Goal: Find specific page/section: Find specific page/section

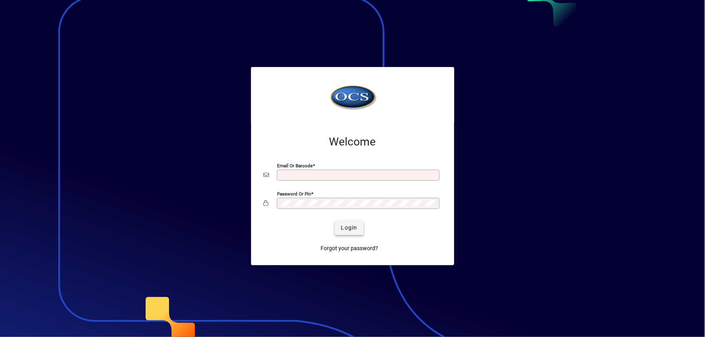
type input "**********"
click at [351, 232] on span "Login" at bounding box center [349, 228] width 16 height 8
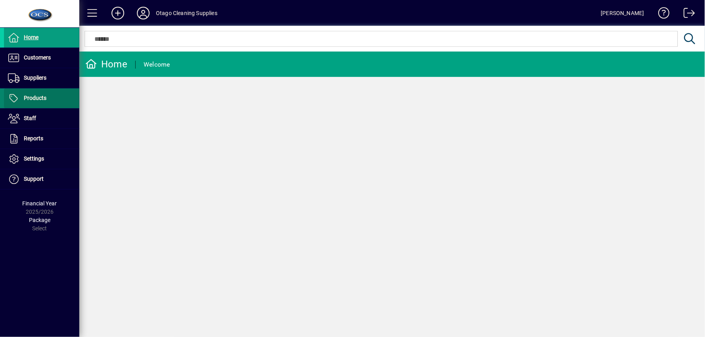
click at [40, 102] on span "Products" at bounding box center [25, 99] width 42 height 10
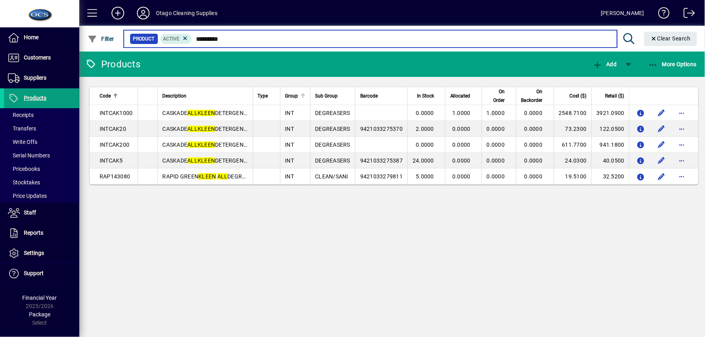
type input "*********"
